Goal: Task Accomplishment & Management: Manage account settings

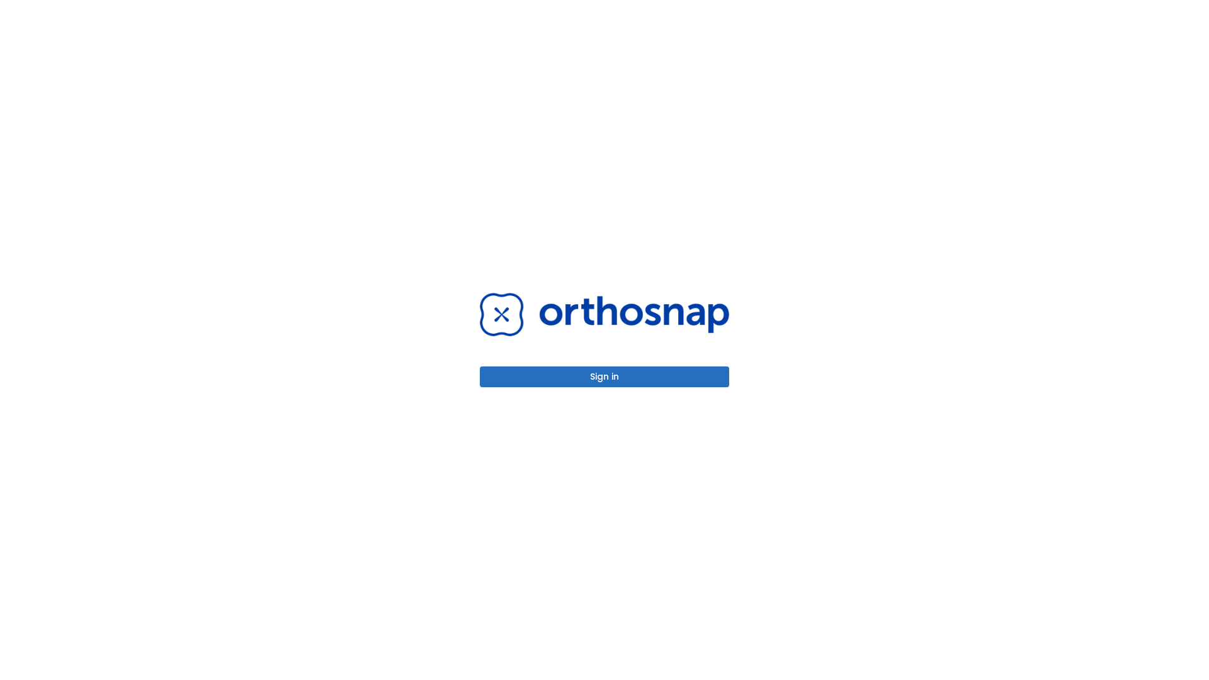
click at [604, 377] on button "Sign in" at bounding box center [604, 376] width 249 height 21
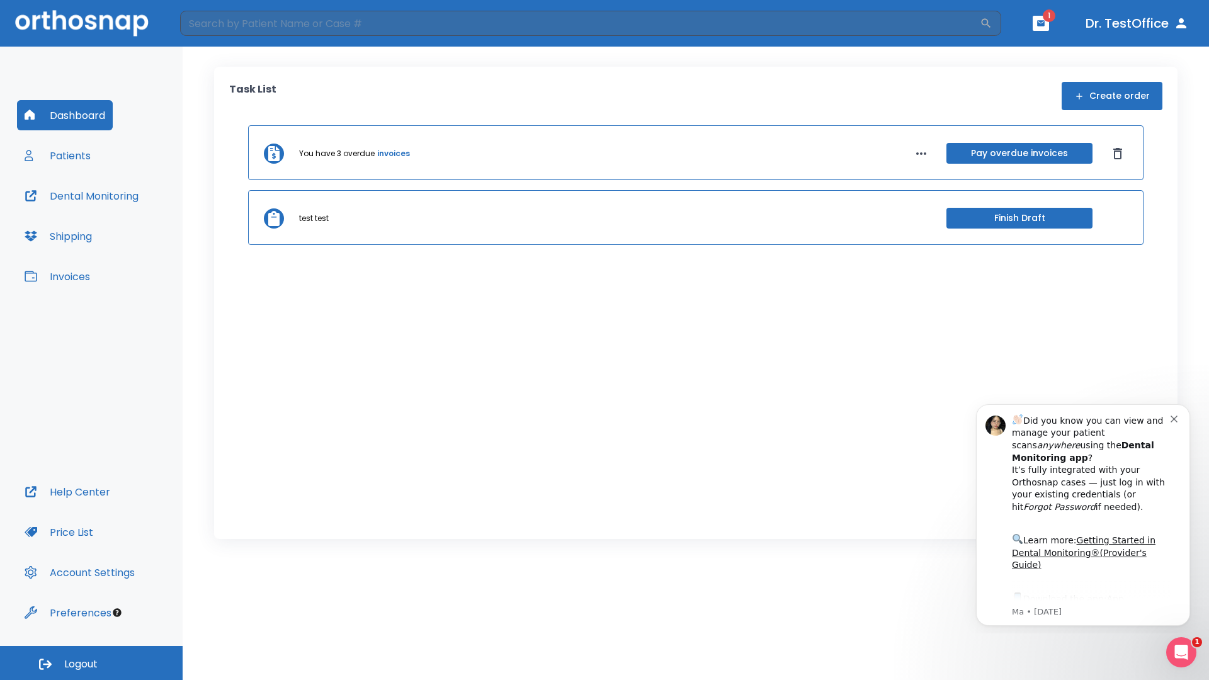
click at [91, 663] on span "Logout" at bounding box center [80, 664] width 33 height 14
